Goal: Information Seeking & Learning: Find specific fact

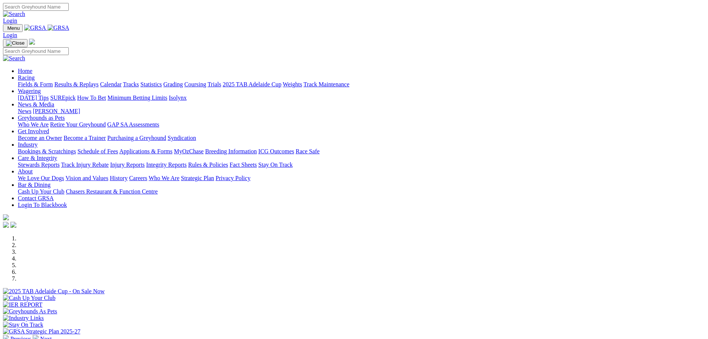
scroll to position [186, 0]
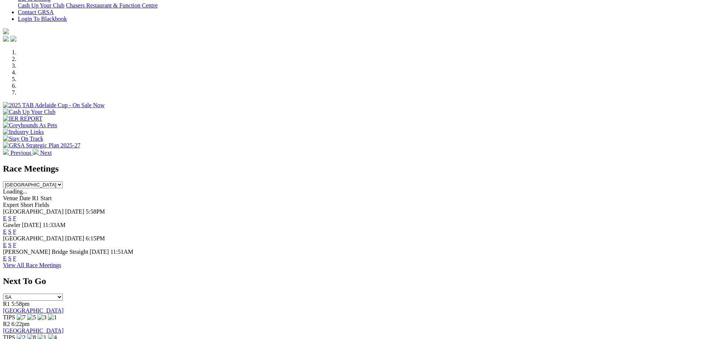
click at [16, 215] on link "F" at bounding box center [14, 218] width 3 height 6
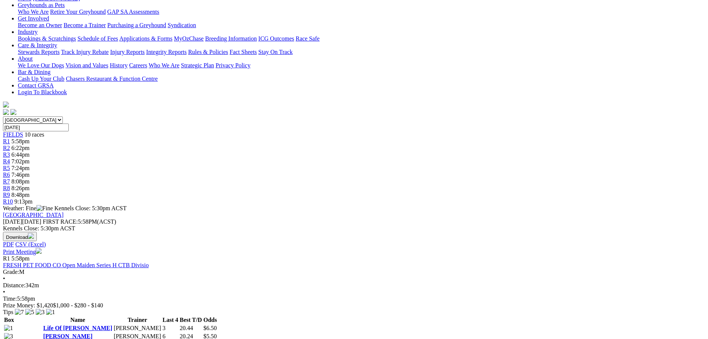
scroll to position [112, 0]
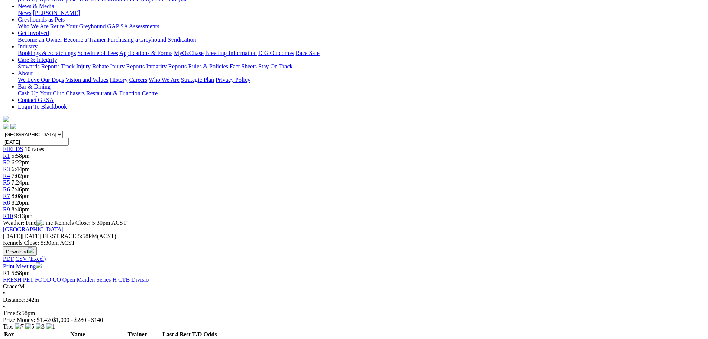
click at [149, 276] on link "FRESH PET FOOD CO Open Maiden Series H CTB Divisio" at bounding box center [76, 279] width 146 height 6
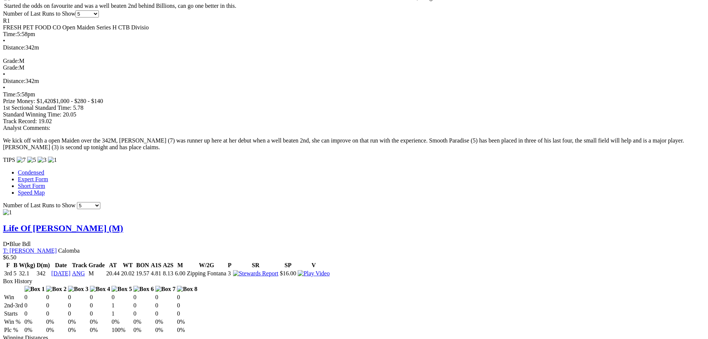
scroll to position [520, 0]
